Goal: Information Seeking & Learning: Learn about a topic

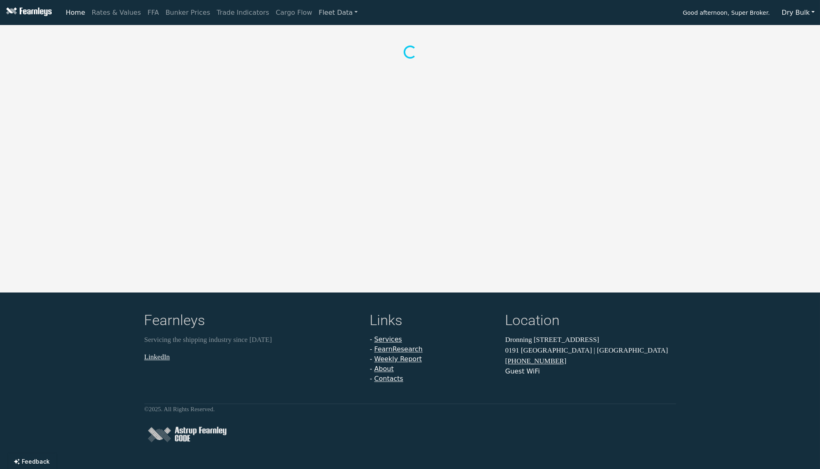
click at [315, 12] on link "Fleet Data" at bounding box center [338, 13] width 46 height 16
click at [322, 30] on link "Fleet Stats" at bounding box center [348, 35] width 52 height 16
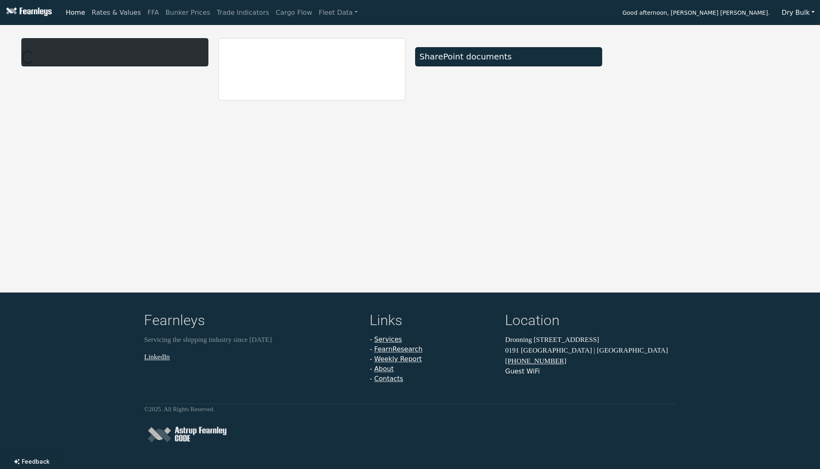
click at [112, 14] on link "Rates & Values" at bounding box center [117, 13] width 56 height 16
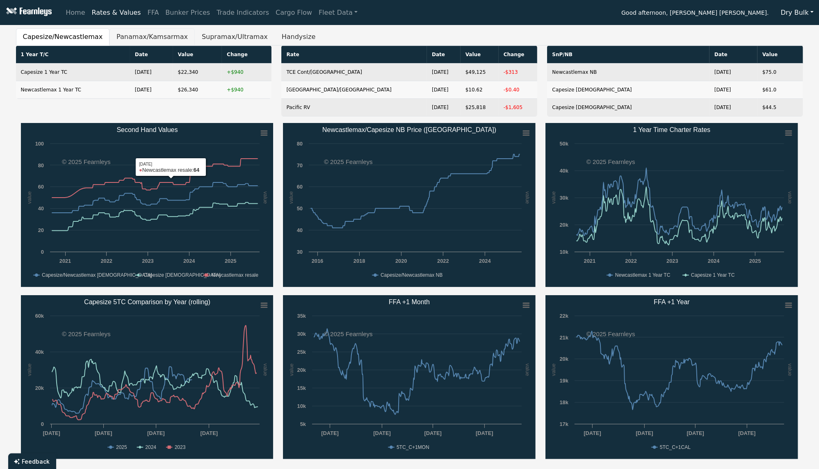
click at [128, 33] on button "Panamax/Kamsarmax" at bounding box center [151, 36] width 85 height 17
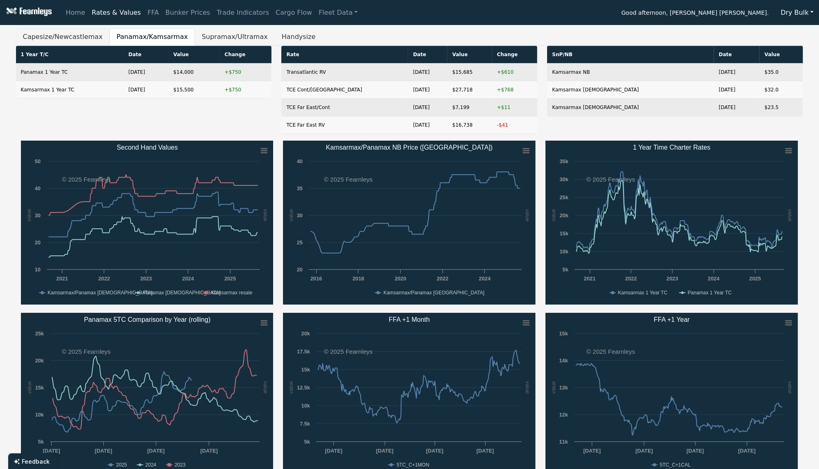
click at [84, 40] on button "Capesize/Newcastlemax" at bounding box center [63, 36] width 94 height 17
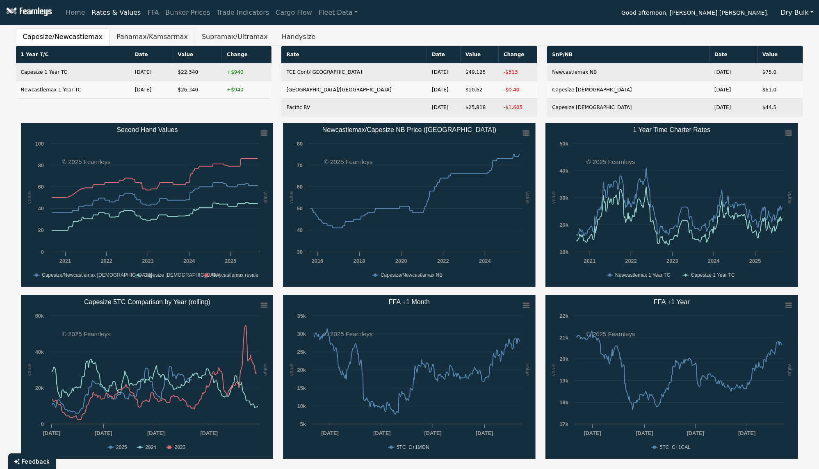
click at [154, 36] on button "Panamax/Kamsarmax" at bounding box center [151, 36] width 85 height 17
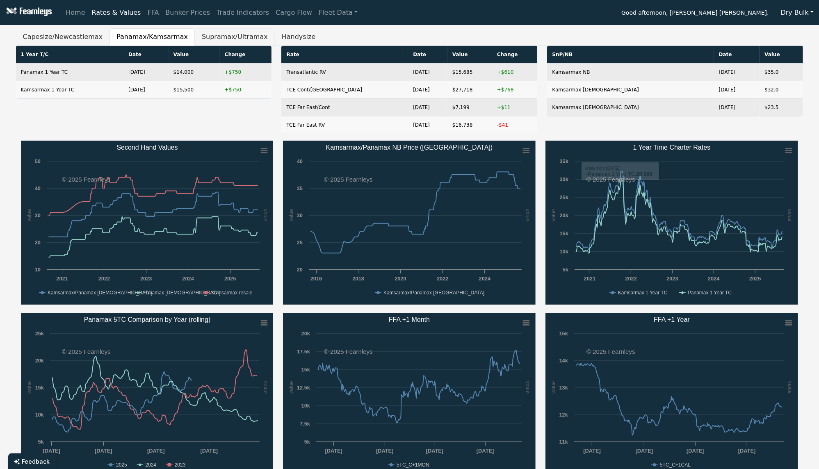
click at [195, 39] on button "Supramax/Ultramax" at bounding box center [235, 36] width 80 height 17
